Goal: Task Accomplishment & Management: Manage account settings

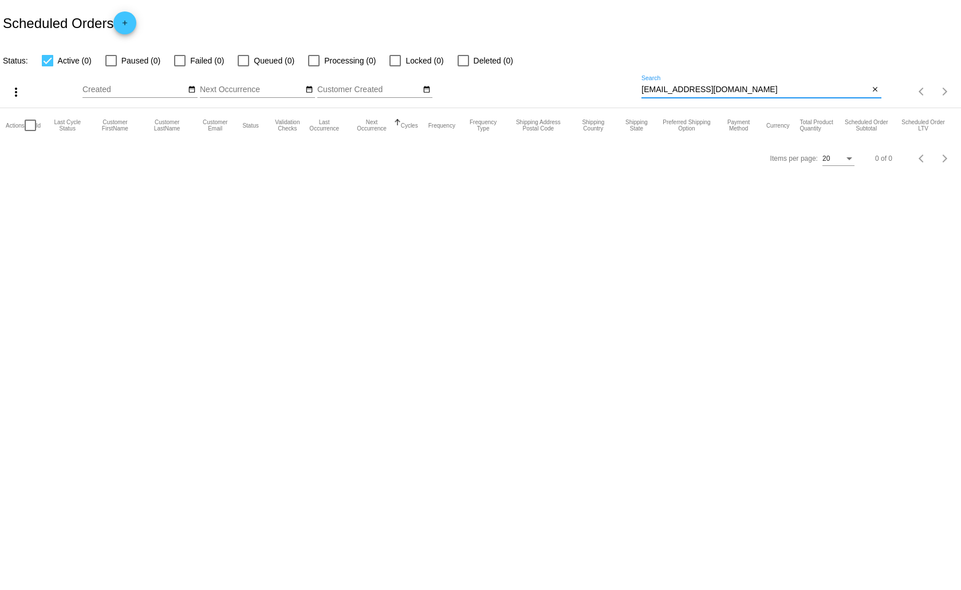
drag, startPoint x: 736, startPoint y: 89, endPoint x: 641, endPoint y: 95, distance: 94.7
click at [641, 95] on div "[EMAIL_ADDRESS][DOMAIN_NAME] Search" at bounding box center [754, 87] width 227 height 22
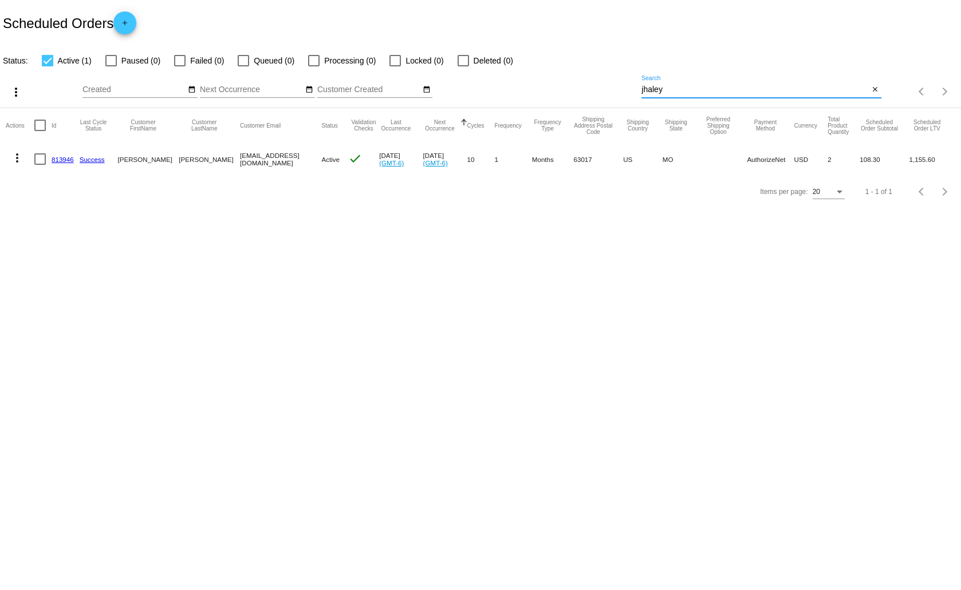
type input "jhaley"
click at [19, 153] on mat-icon "more_vert" at bounding box center [17, 158] width 14 height 14
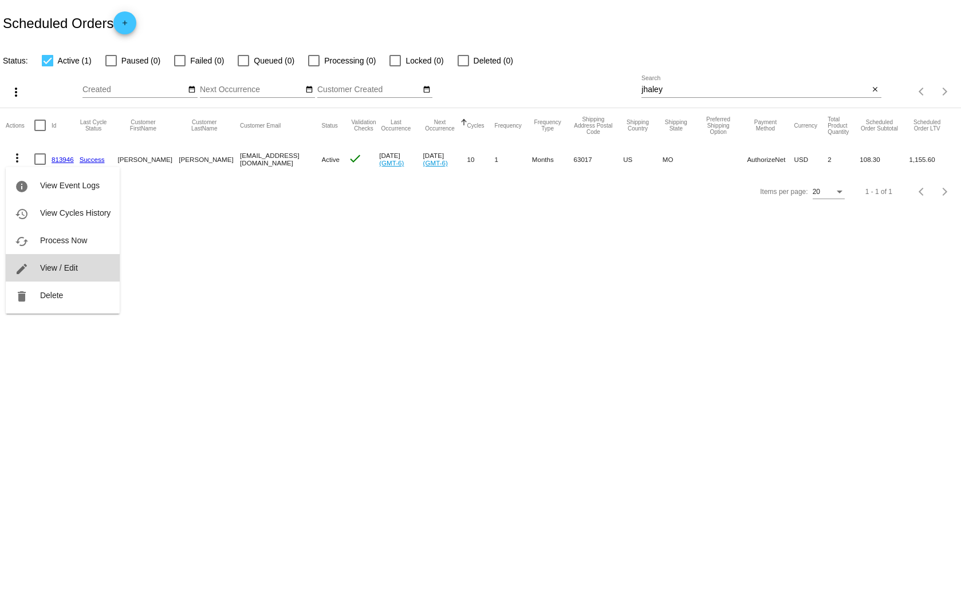
click at [59, 272] on span "View / Edit" at bounding box center [59, 267] width 38 height 9
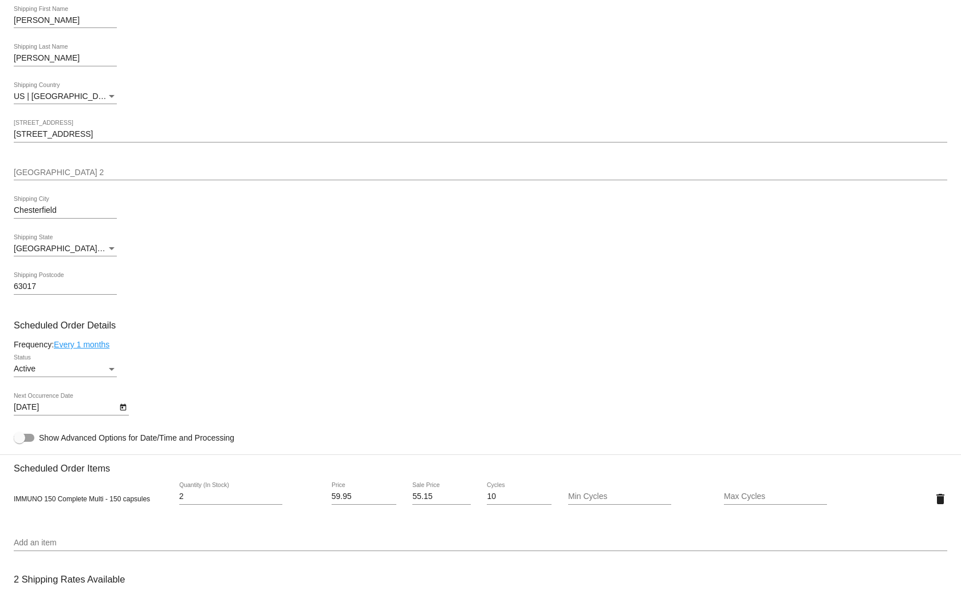
scroll to position [572, 0]
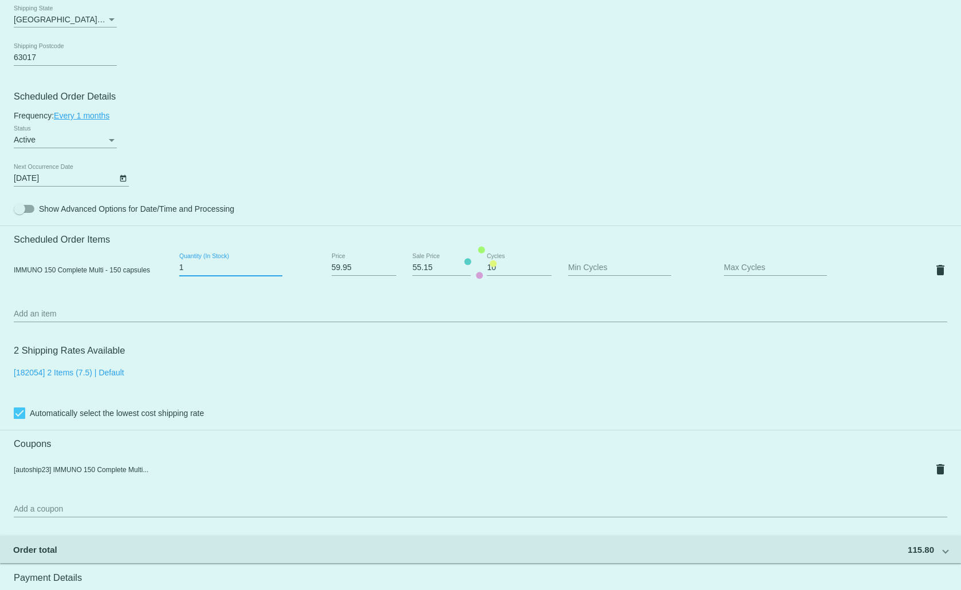
type input "1"
click at [278, 269] on input "1" at bounding box center [230, 267] width 103 height 9
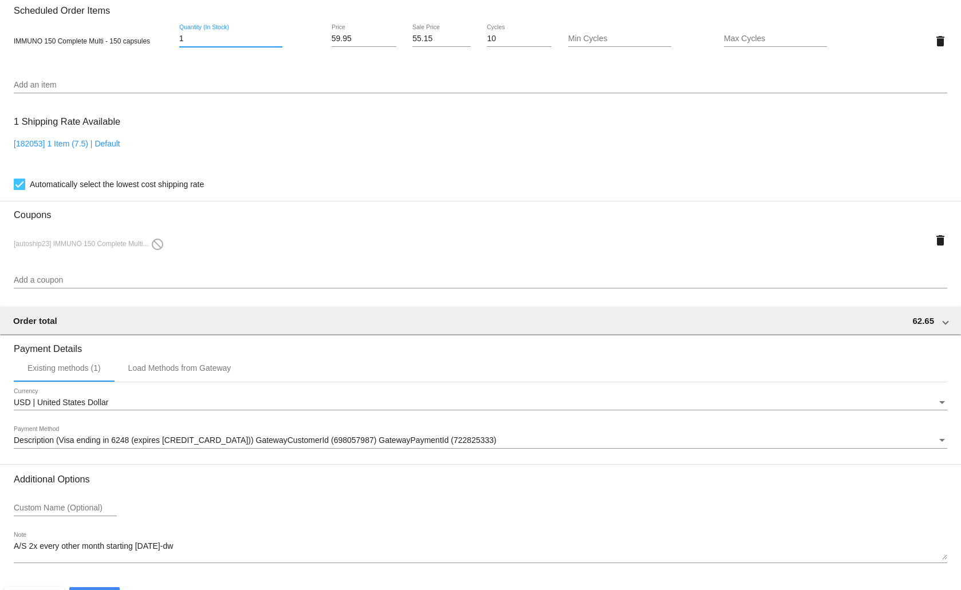
scroll to position [837, 0]
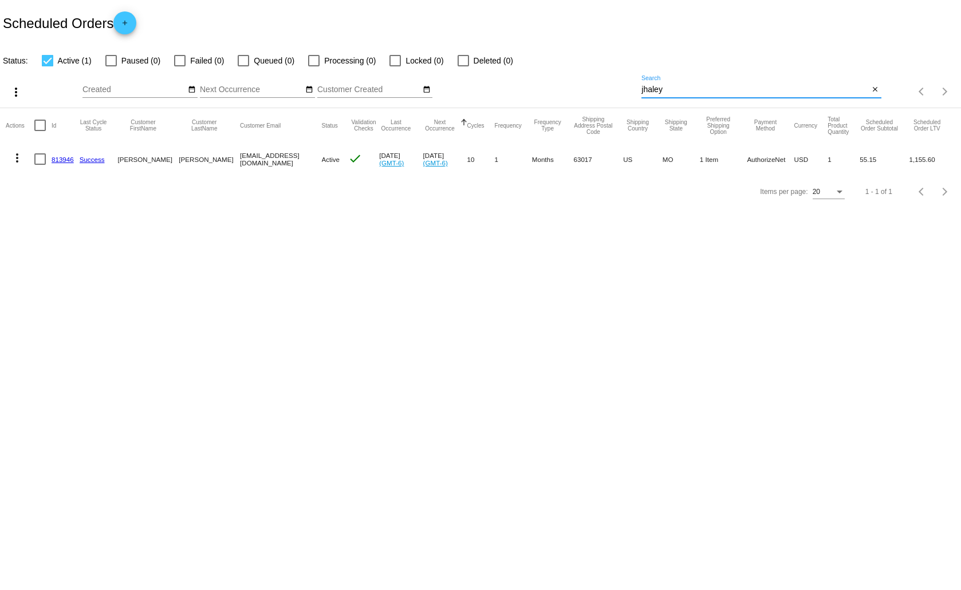
drag, startPoint x: 664, startPoint y: 90, endPoint x: 638, endPoint y: 93, distance: 25.9
click at [638, 93] on div "more_vert Aug Jan Feb Mar Apr 1" at bounding box center [480, 88] width 961 height 41
type input "plwood"
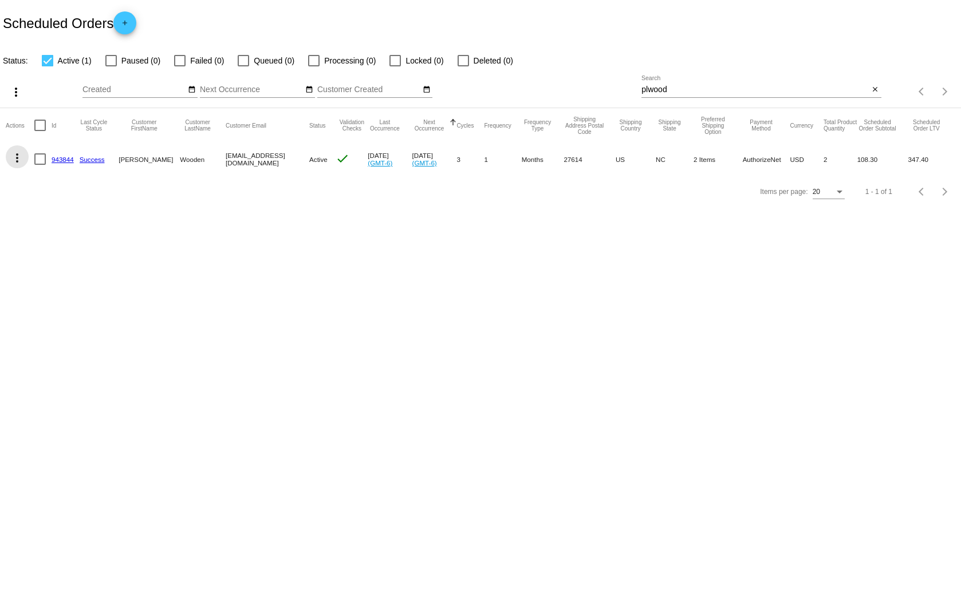
click at [11, 156] on mat-icon "more_vert" at bounding box center [17, 158] width 14 height 14
click at [68, 294] on button "delete Delete" at bounding box center [63, 295] width 114 height 27
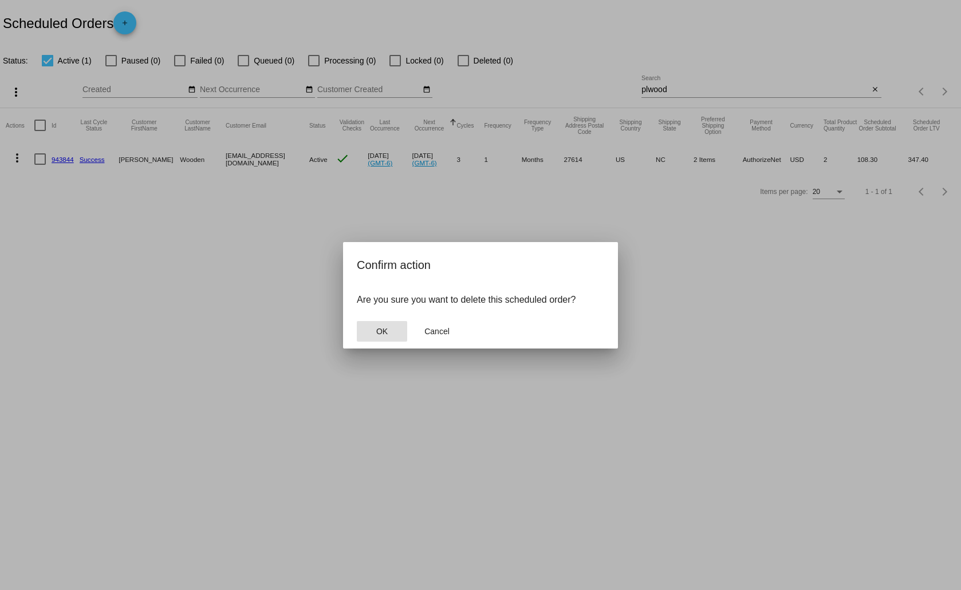
click at [388, 329] on button "OK" at bounding box center [382, 331] width 50 height 21
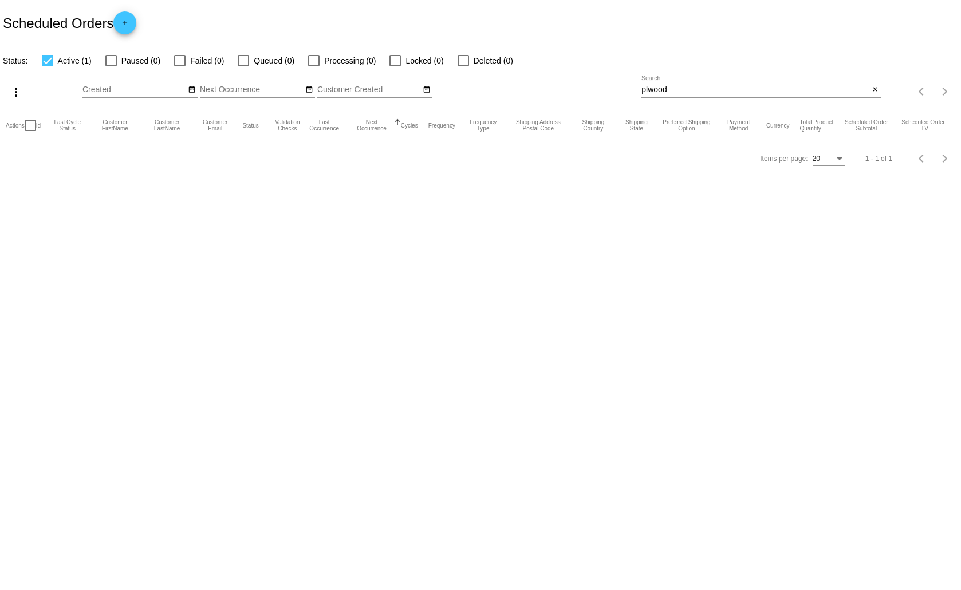
click at [313, 15] on div "Scheduled Orders add" at bounding box center [480, 23] width 961 height 46
